Goal: Navigation & Orientation: Find specific page/section

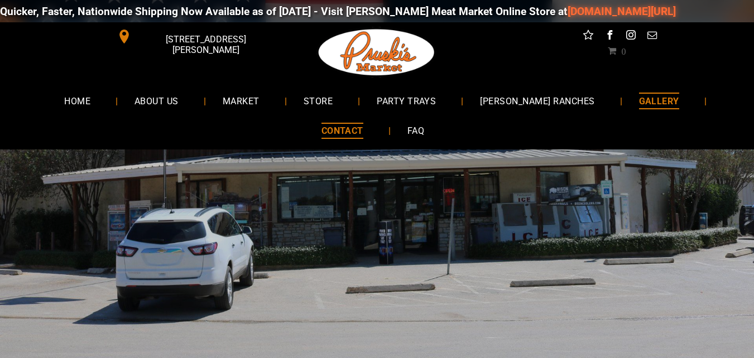
click at [645, 101] on span "GALLERY" at bounding box center [659, 101] width 40 height 16
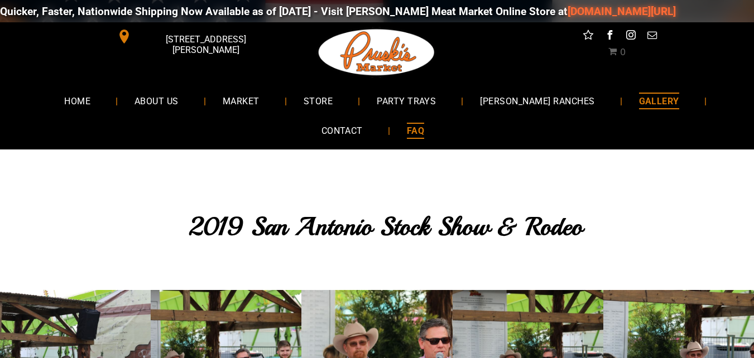
click at [435, 122] on link "FAQ" at bounding box center [415, 131] width 51 height 30
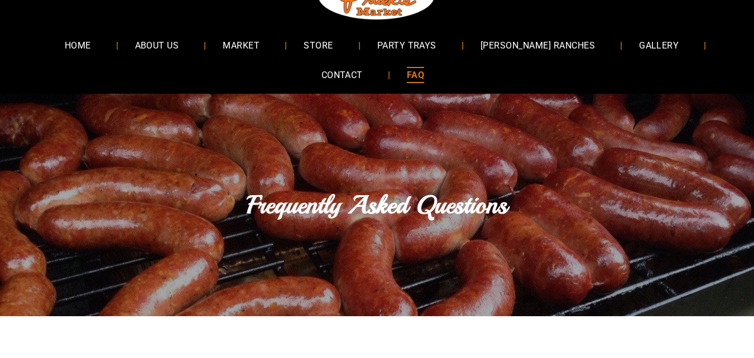
scroll to position [112, 0]
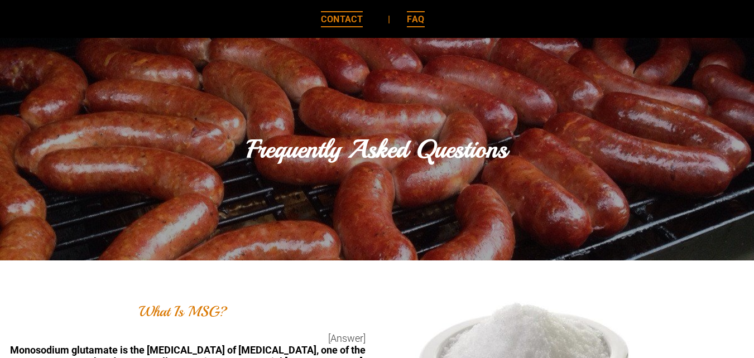
click at [328, 8] on link "CONTACT" at bounding box center [341, 19] width 75 height 30
